Goal: Download file/media

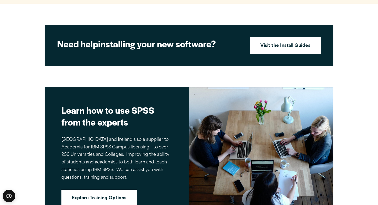
scroll to position [576, 0]
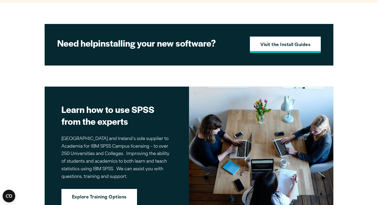
click at [270, 49] on link "Visit the Install Guides" at bounding box center [285, 45] width 71 height 16
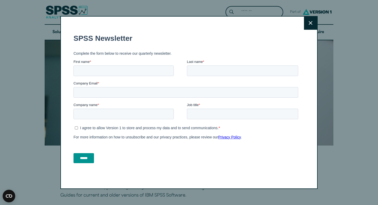
click at [311, 18] on button "Close" at bounding box center [310, 23] width 13 height 13
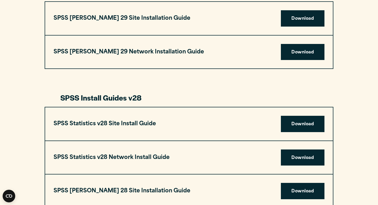
scroll to position [684, 0]
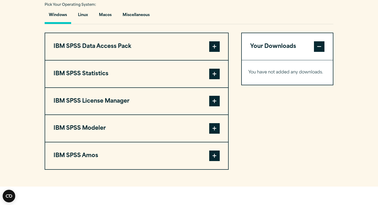
scroll to position [393, 0]
click at [205, 78] on button "IBM SPSS Statistics" at bounding box center [136, 73] width 183 height 27
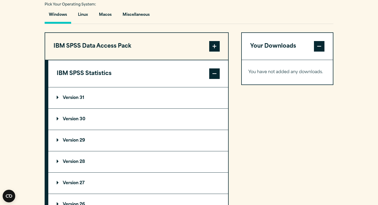
click at [78, 159] on p "Version 28" at bounding box center [71, 161] width 28 height 4
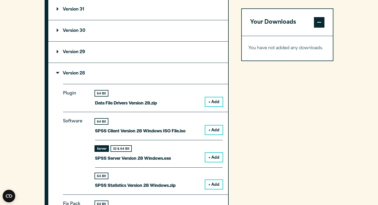
scroll to position [481, 0]
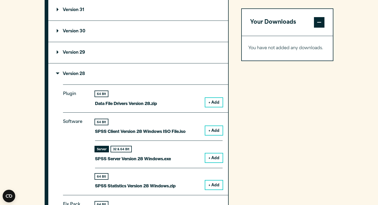
click at [78, 55] on p "Version 29" at bounding box center [71, 52] width 28 height 4
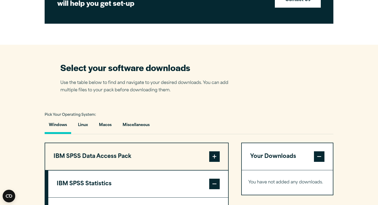
scroll to position [303, 0]
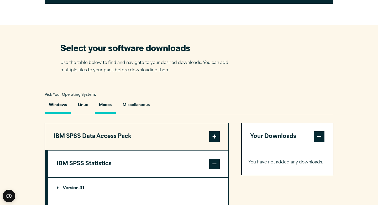
click at [104, 101] on button "Macos" at bounding box center [105, 106] width 21 height 15
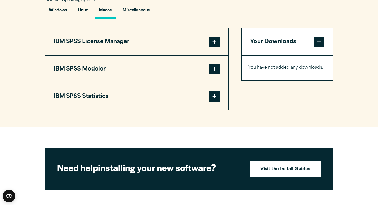
scroll to position [399, 0]
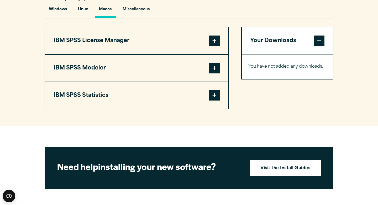
click at [208, 42] on button "IBM SPSS License Manager" at bounding box center [136, 40] width 183 height 27
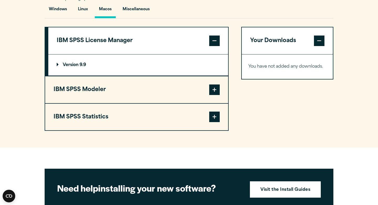
click at [193, 109] on button "IBM SPSS Statistics" at bounding box center [136, 117] width 183 height 27
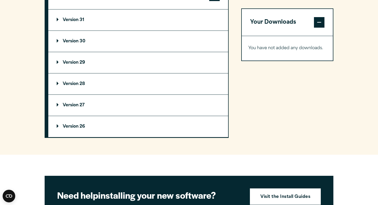
scroll to position [499, 0]
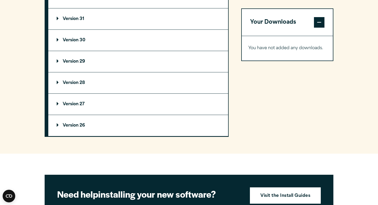
click at [80, 105] on p "Version 27" at bounding box center [71, 104] width 28 height 4
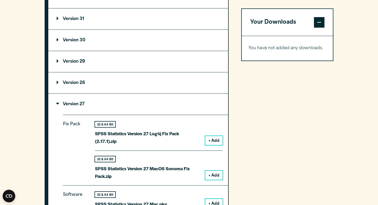
click at [80, 89] on summary "Version 28" at bounding box center [138, 82] width 180 height 21
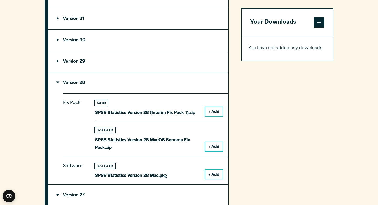
click at [80, 62] on p "Version 29" at bounding box center [71, 61] width 28 height 4
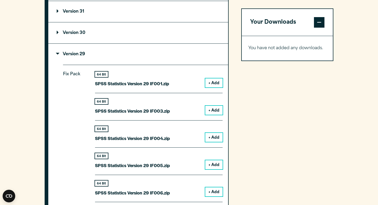
scroll to position [505, 0]
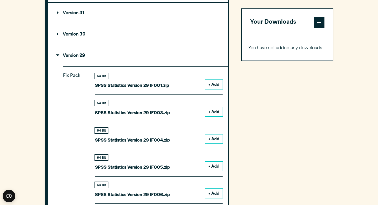
click at [79, 57] on p "Version 29" at bounding box center [71, 56] width 28 height 4
